Goal: Check status: Check status

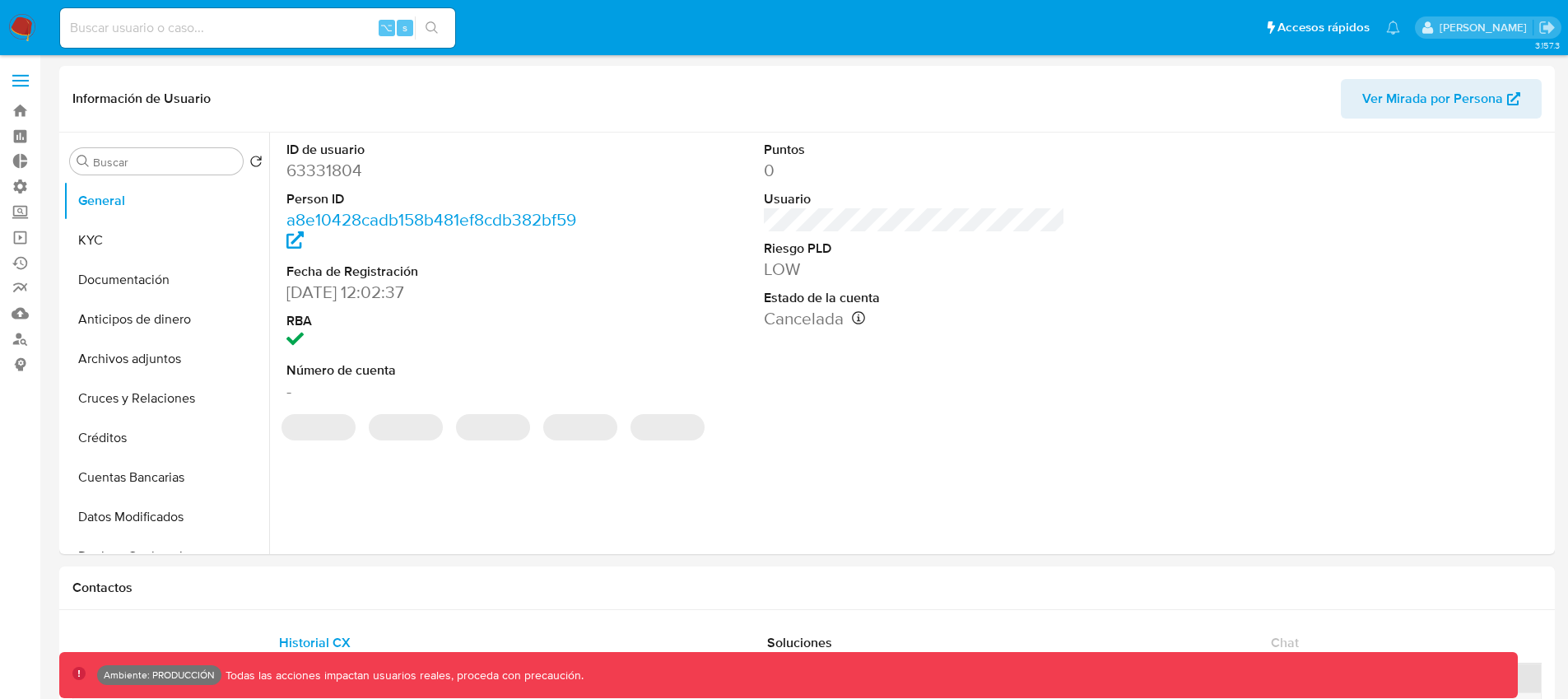
select select "10"
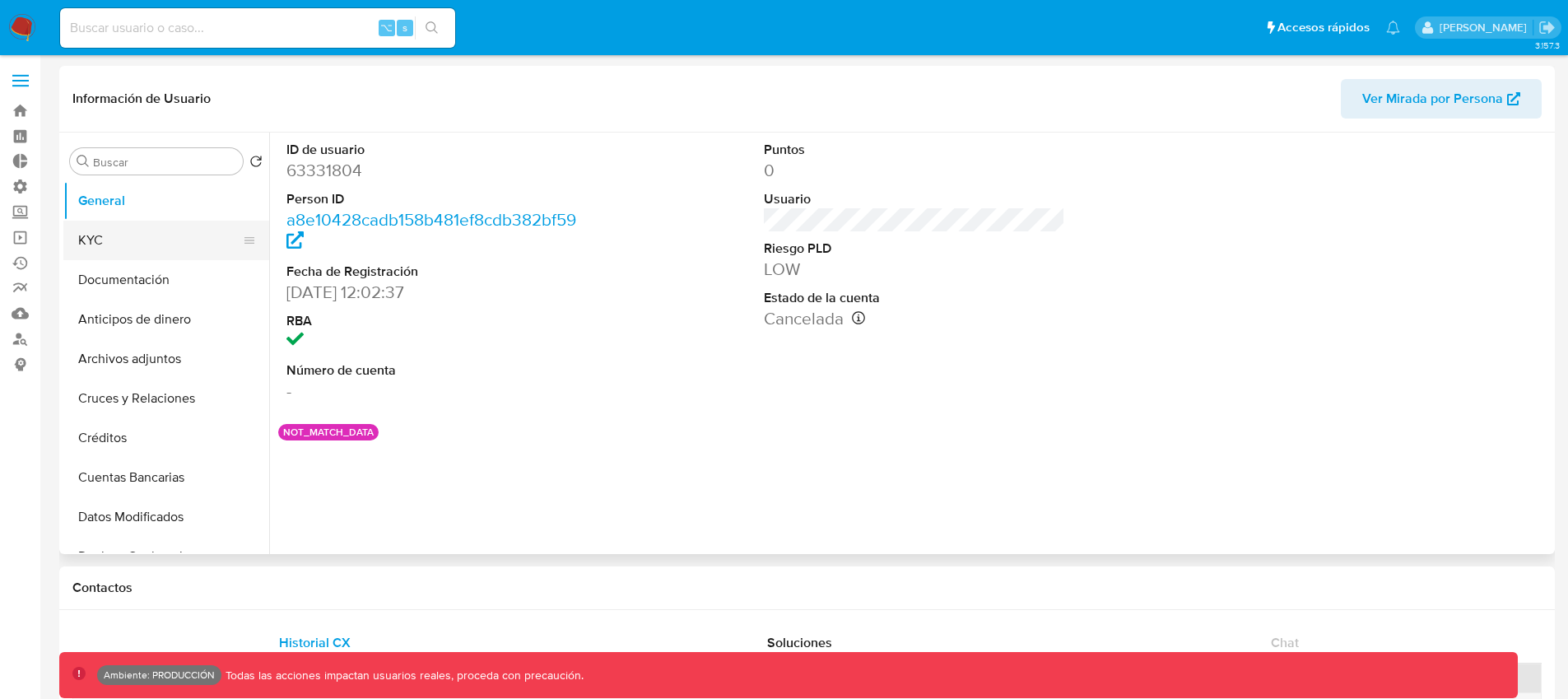
click at [123, 245] on button "KYC" at bounding box center [159, 240] width 192 height 39
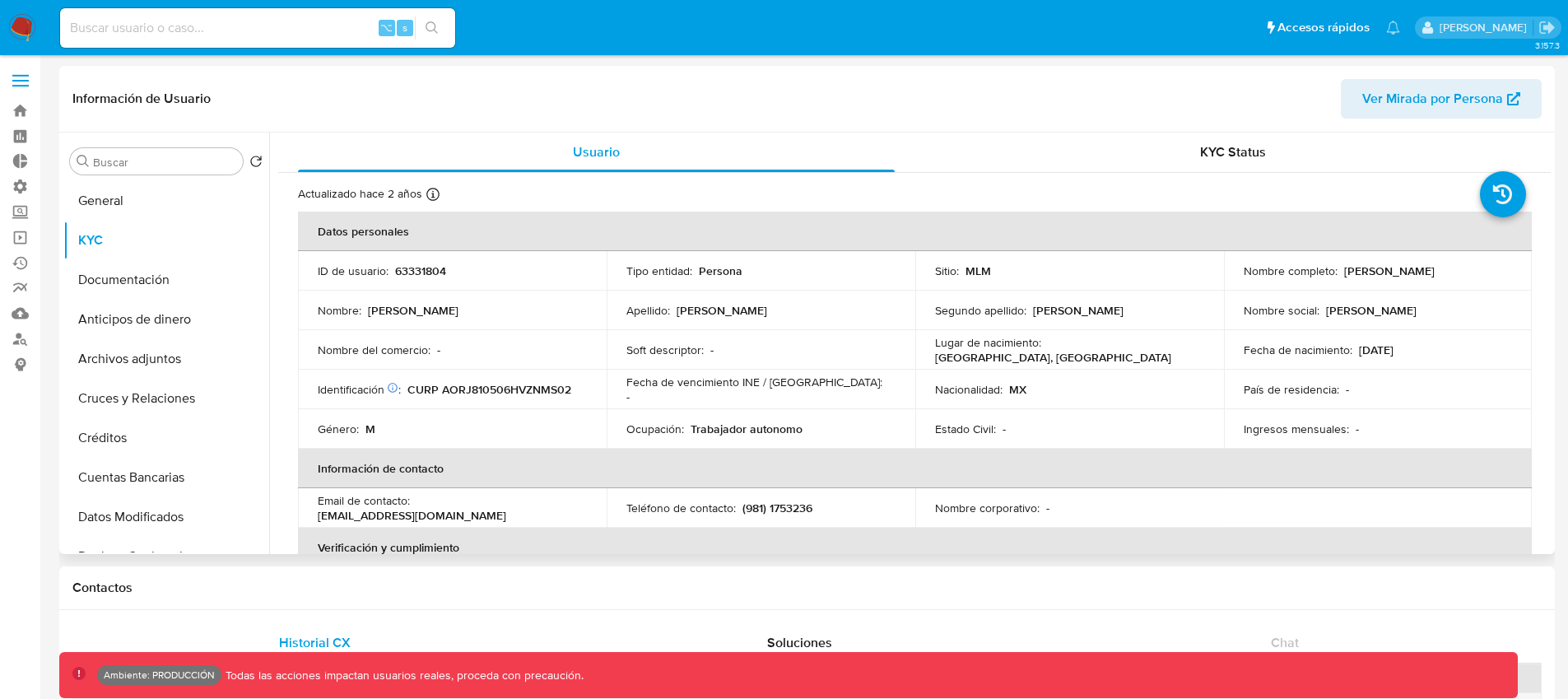
click at [534, 385] on p "CURP AORJ810506HVZNMS02" at bounding box center [490, 389] width 164 height 15
click at [222, 32] on input at bounding box center [257, 28] width 395 height 21
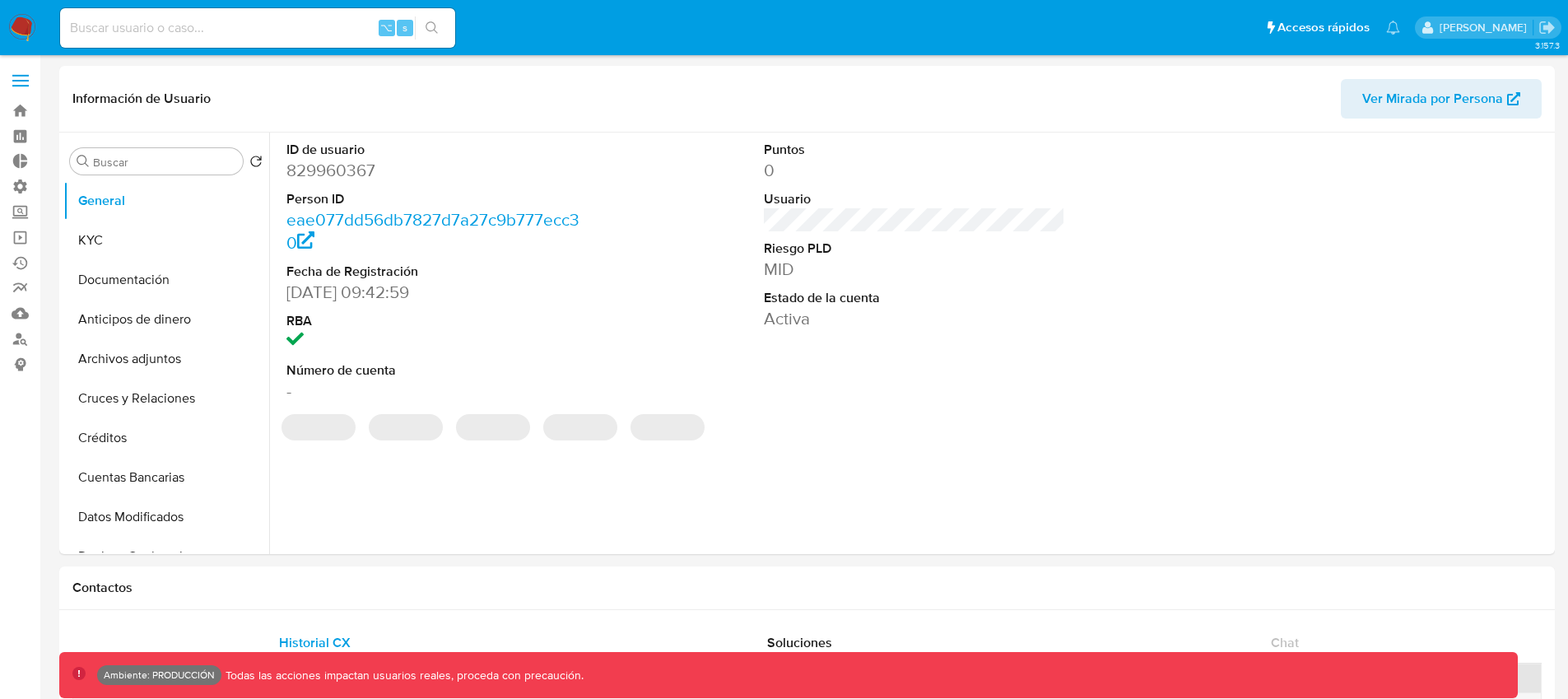
select select "10"
click at [131, 245] on button "KYC" at bounding box center [159, 240] width 192 height 39
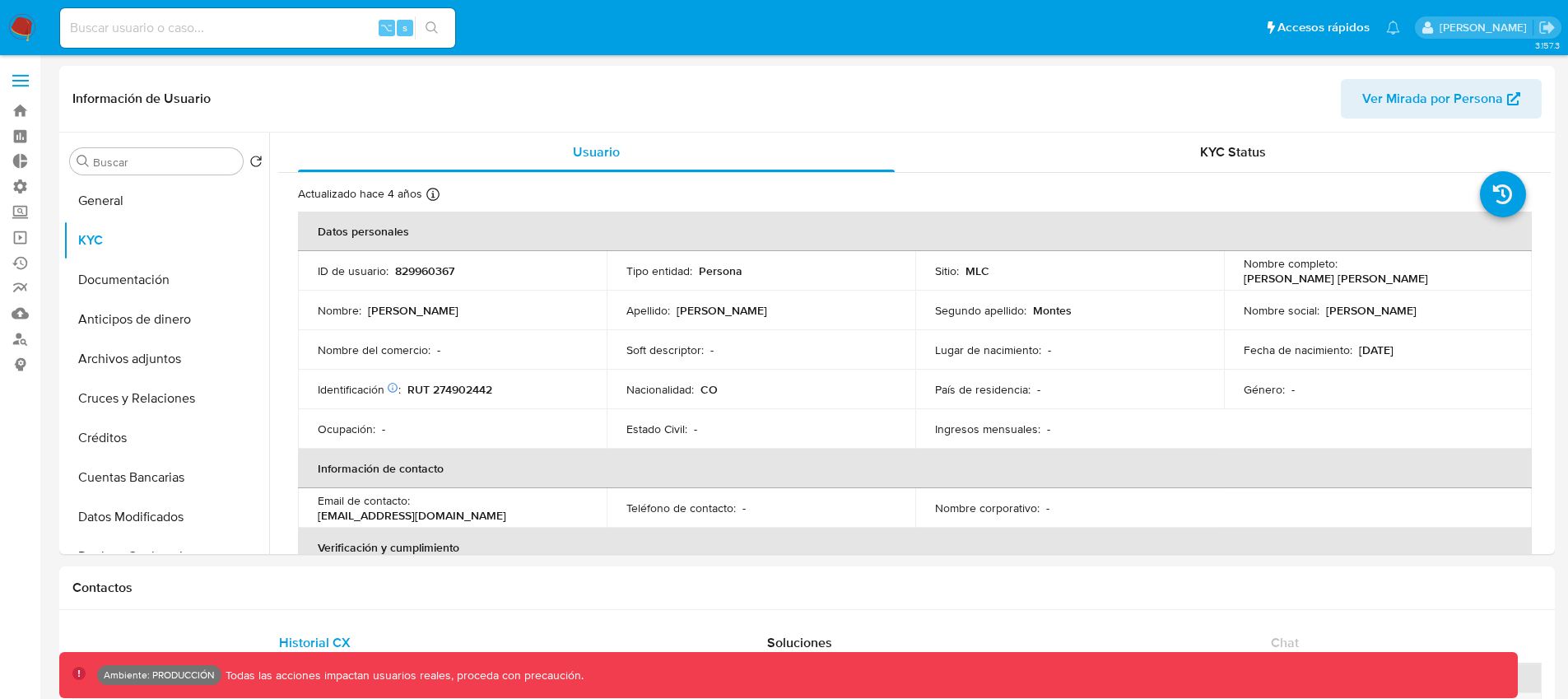
click at [16, 85] on span at bounding box center [20, 85] width 16 height 3
click at [0, 0] on input "checkbox" at bounding box center [0, 0] width 0 height 0
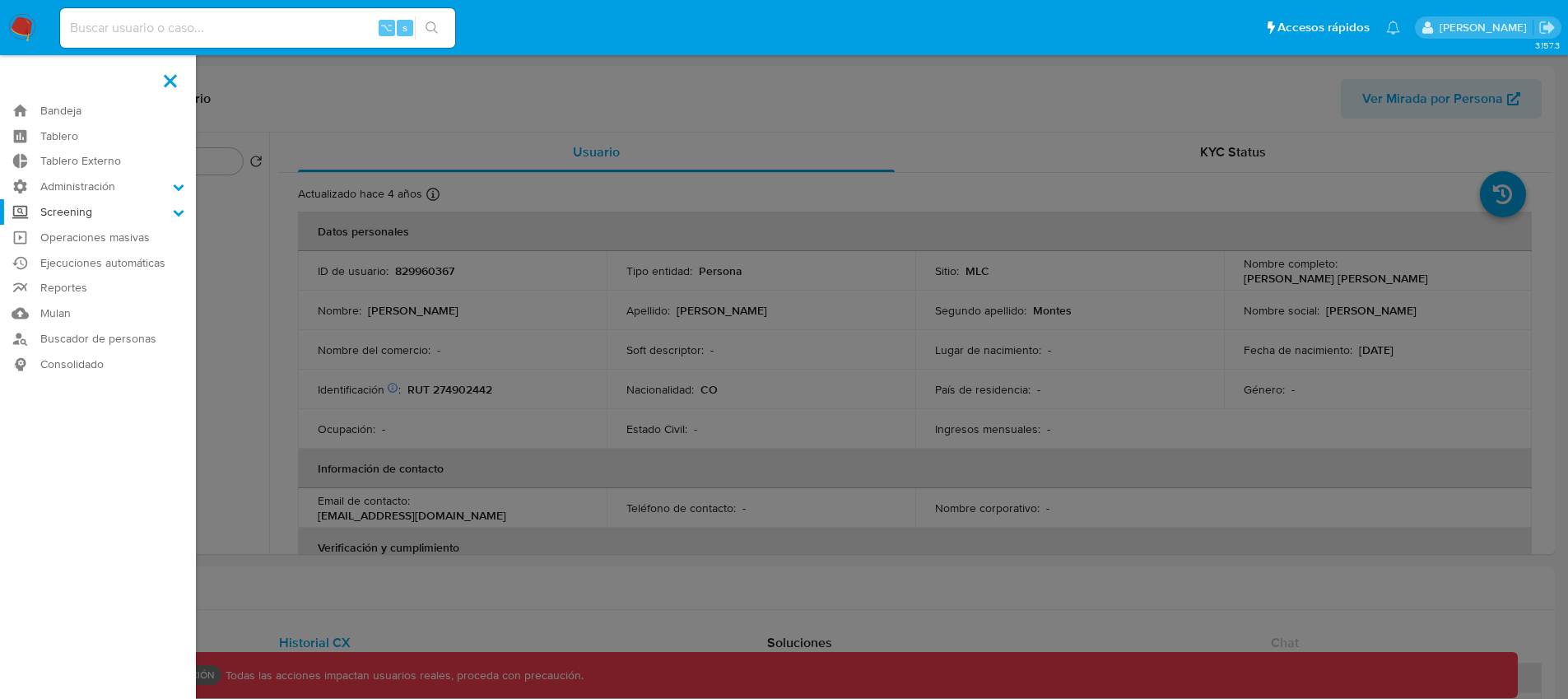
click at [114, 210] on label "Screening" at bounding box center [98, 212] width 196 height 26
click at [0, 0] on input "Screening" at bounding box center [0, 0] width 0 height 0
click at [70, 313] on link "Herramientas" at bounding box center [98, 318] width 196 height 20
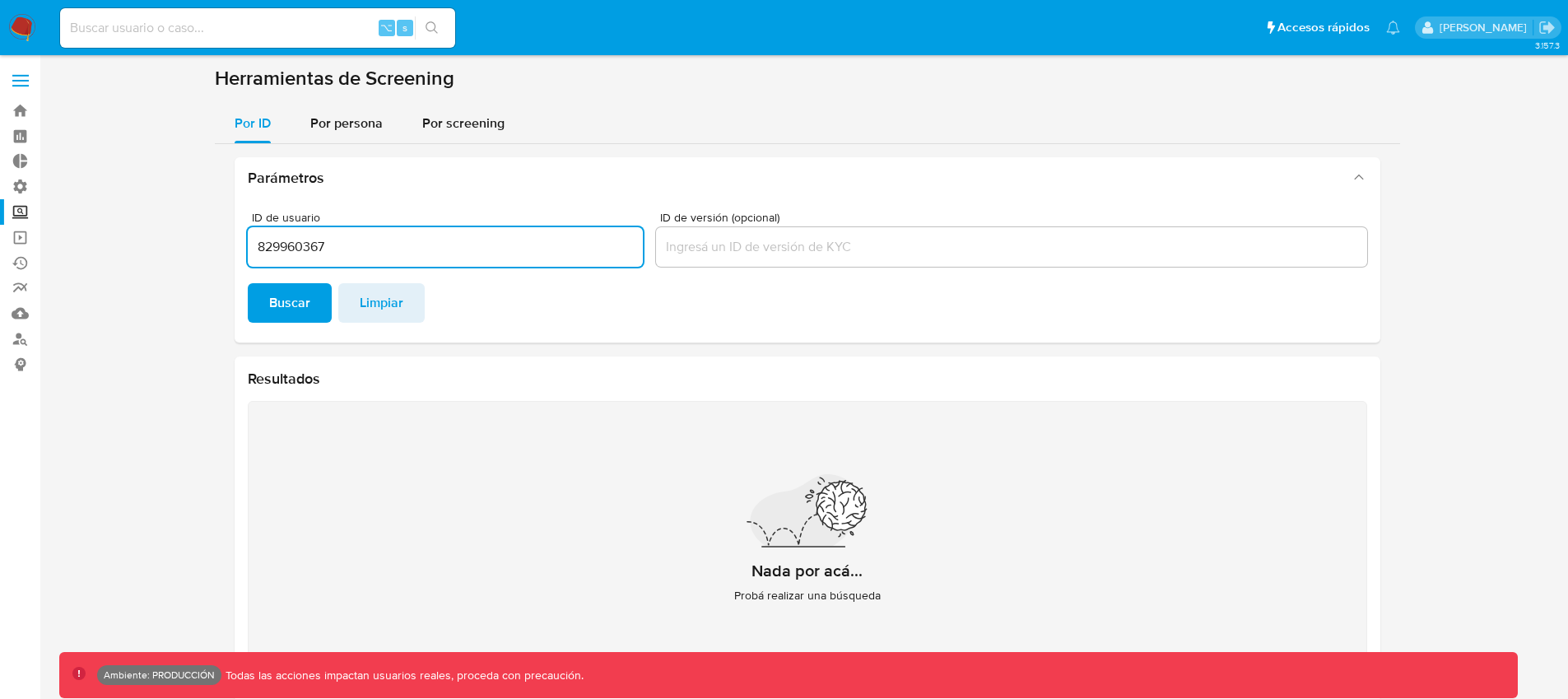
type input "829960367"
click at [248, 283] on button "Buscar" at bounding box center [289, 303] width 84 height 39
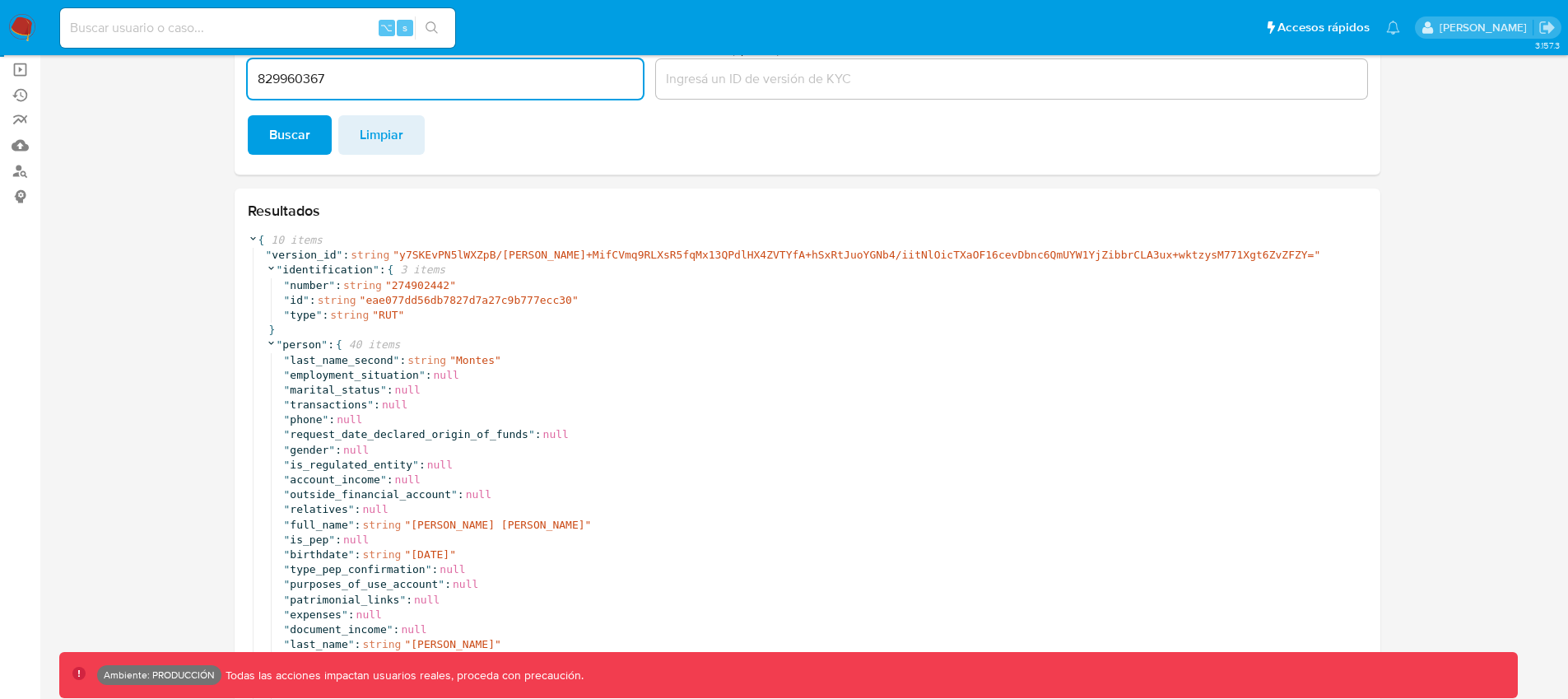
scroll to position [190, 0]
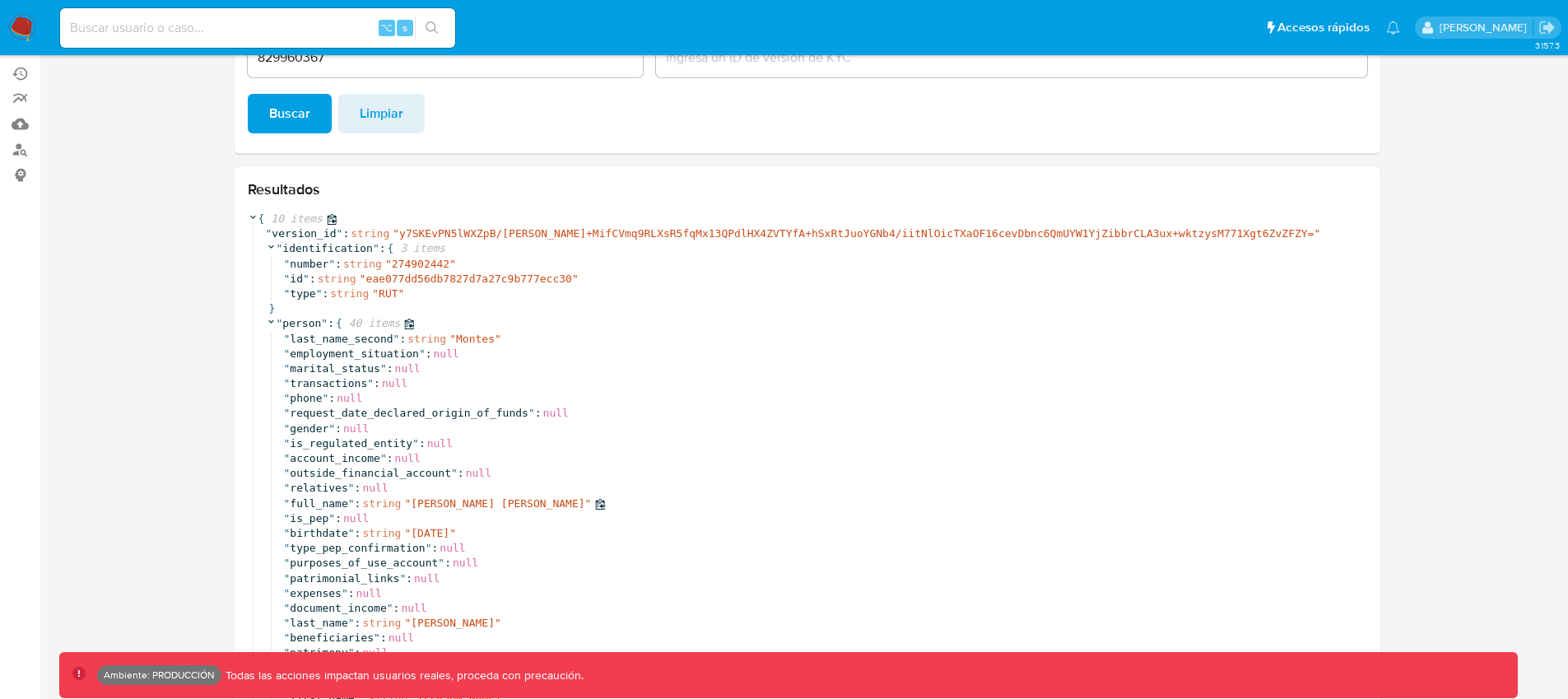
drag, startPoint x: 411, startPoint y: 503, endPoint x: 557, endPoint y: 502, distance: 146.0
click at [557, 502] on span "Cesar Luis Amaya Montes" at bounding box center [497, 503] width 174 height 12
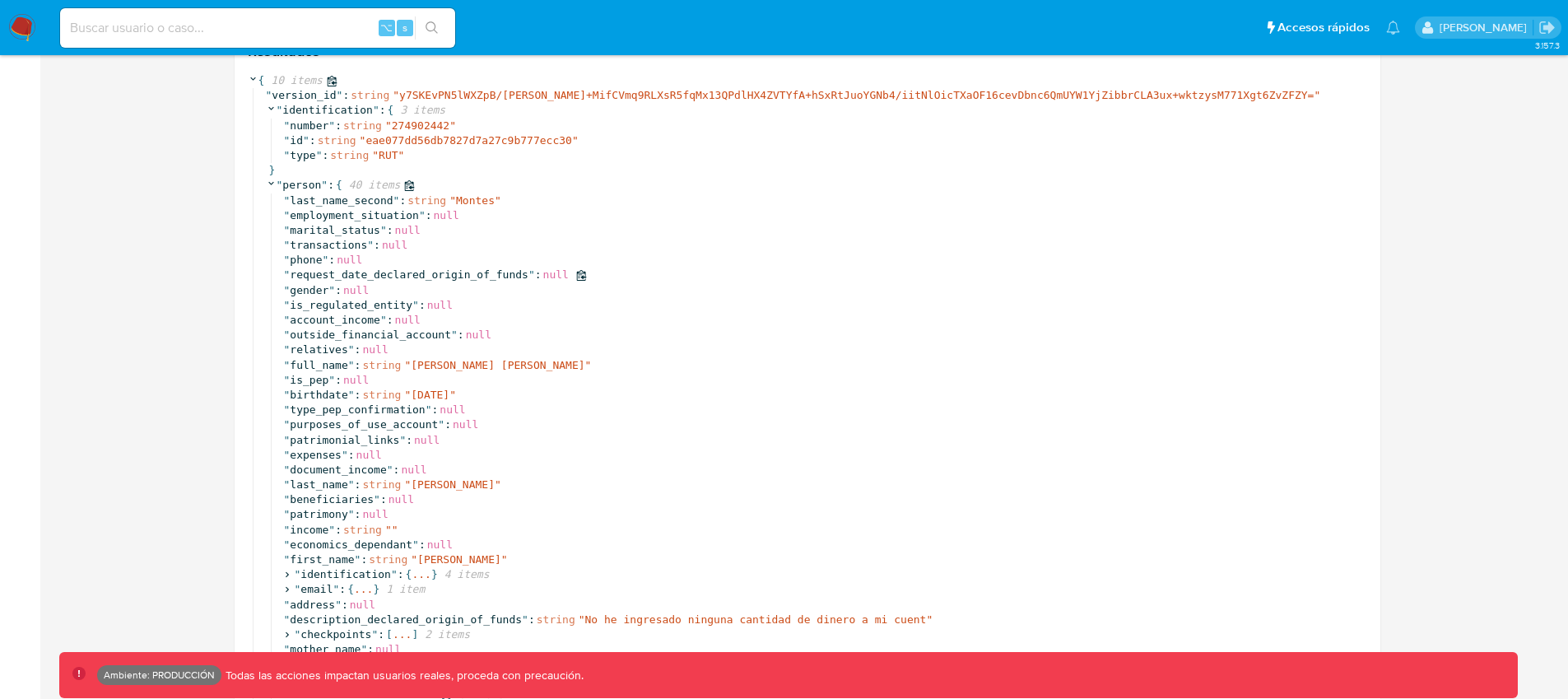
scroll to position [0, 0]
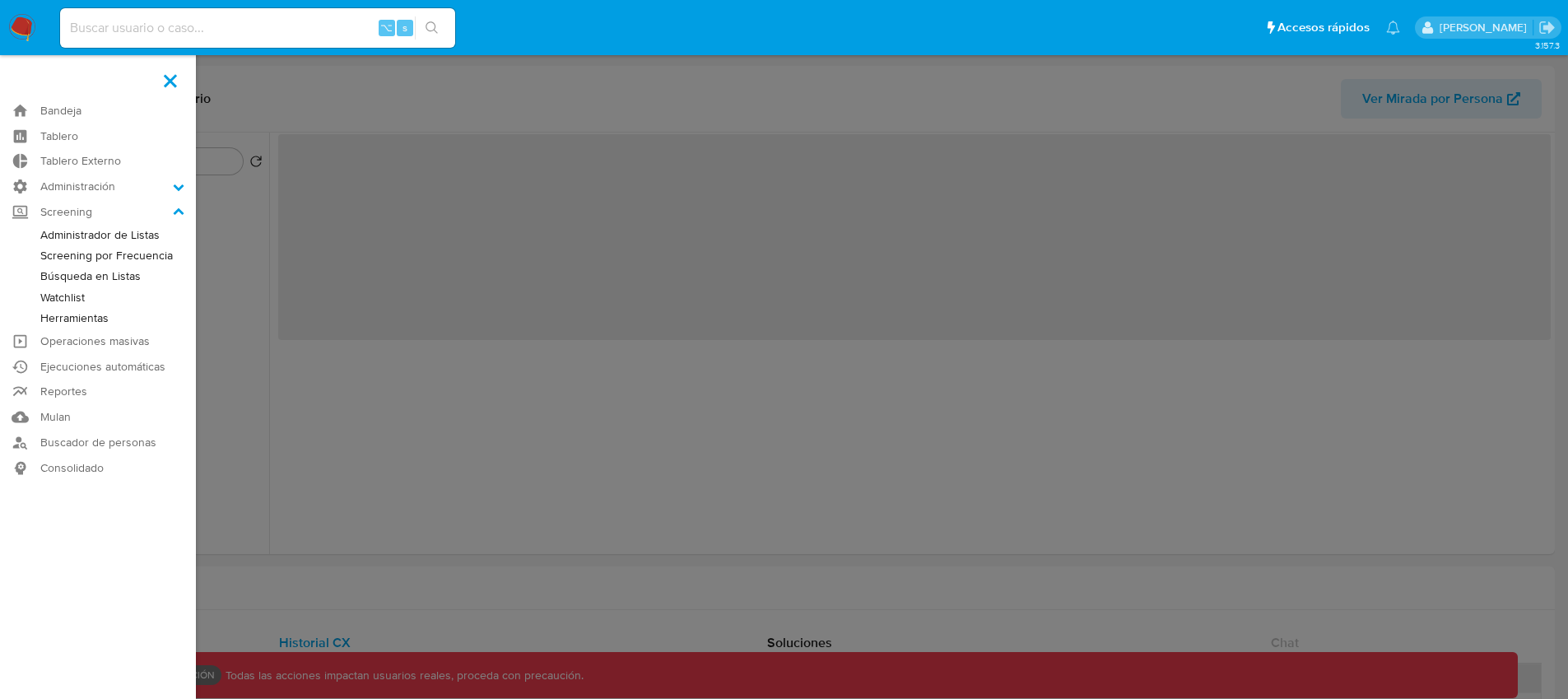
click at [358, 101] on label at bounding box center [784, 349] width 1568 height 699
click at [0, 0] on input "checkbox" at bounding box center [0, 0] width 0 height 0
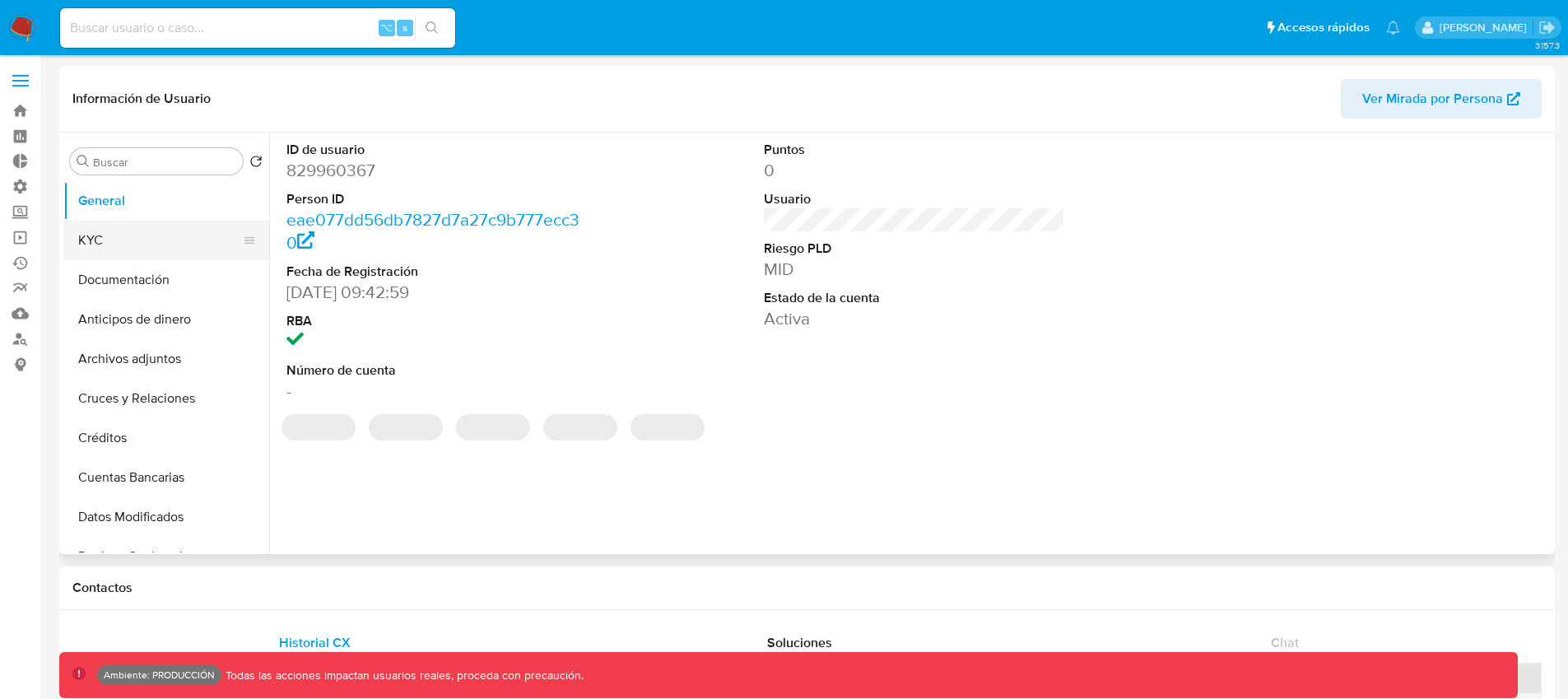
select select "10"
click at [125, 241] on button "KYC" at bounding box center [159, 240] width 192 height 39
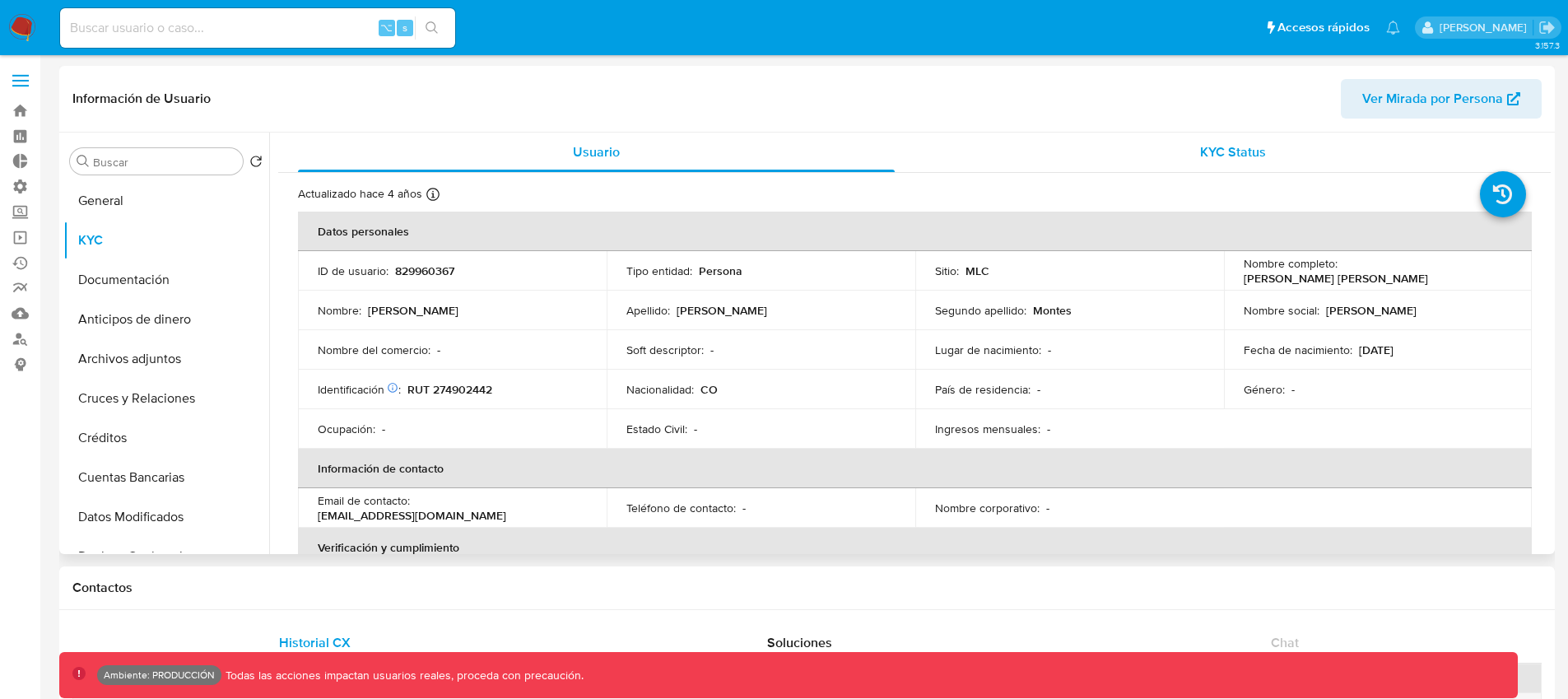
click at [1231, 158] on span "KYC Status" at bounding box center [1233, 151] width 66 height 19
